Goal: Transaction & Acquisition: Book appointment/travel/reservation

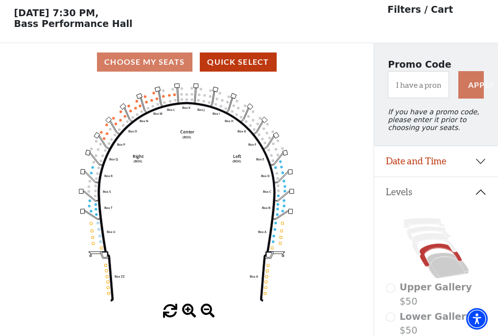
scroll to position [46, 0]
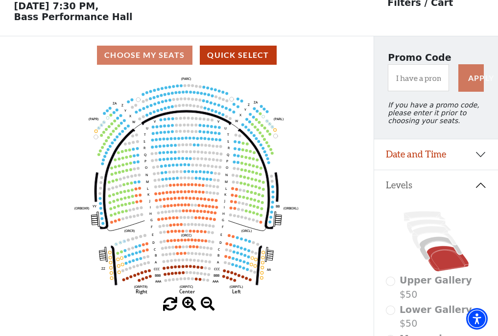
scroll to position [46, 0]
